Goal: Information Seeking & Learning: Learn about a topic

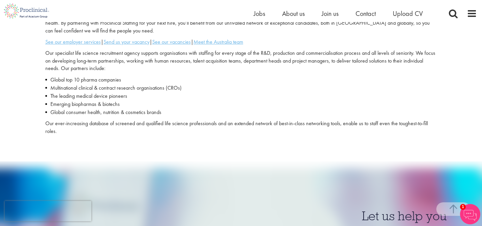
scroll to position [233, 0]
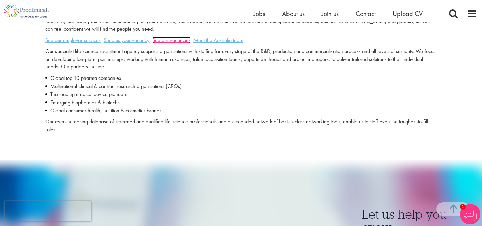
click at [181, 37] on u "See our vacancies" at bounding box center [171, 40] width 39 height 7
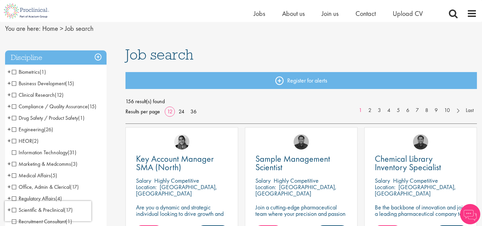
scroll to position [28, 0]
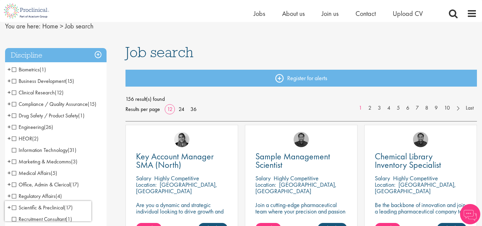
click at [13, 92] on span "Clinical Research" at bounding box center [33, 92] width 43 height 7
